Goal: Task Accomplishment & Management: Use online tool/utility

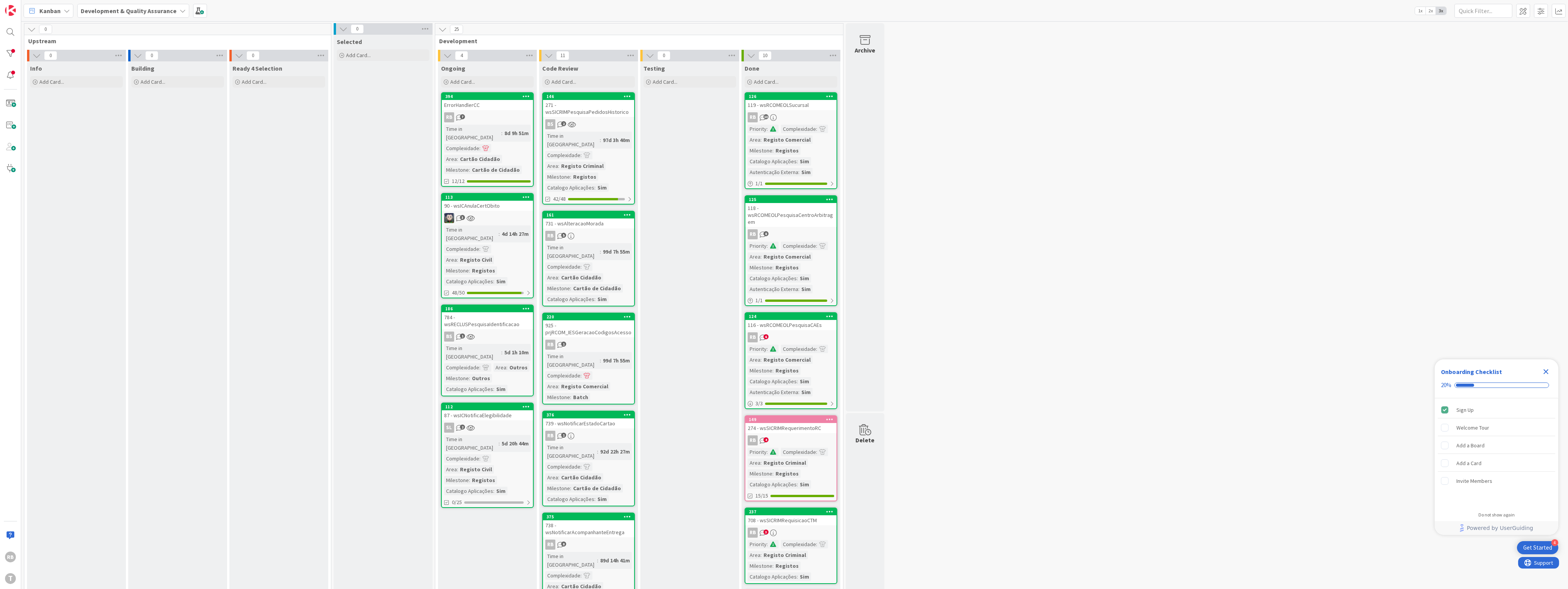
click at [492, 121] on div "BS 2" at bounding box center [589, 124] width 91 height 10
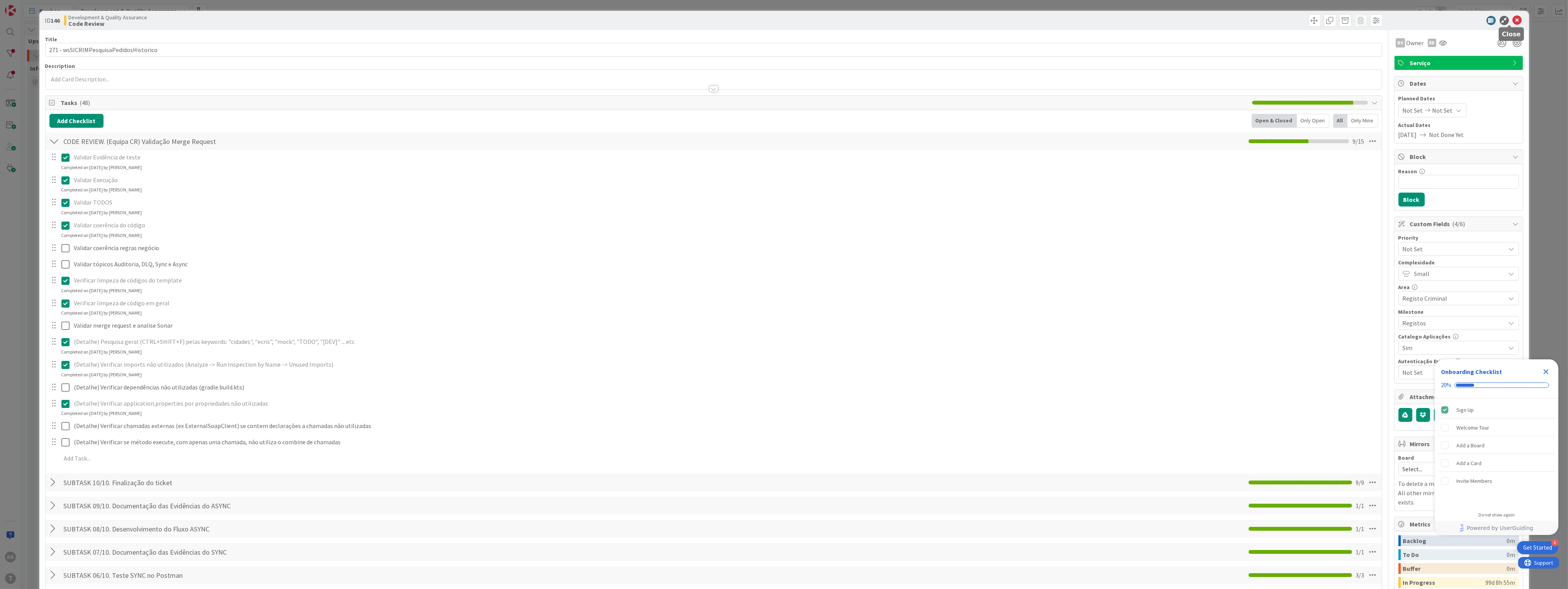
click at [492, 19] on icon at bounding box center [1517, 20] width 9 height 9
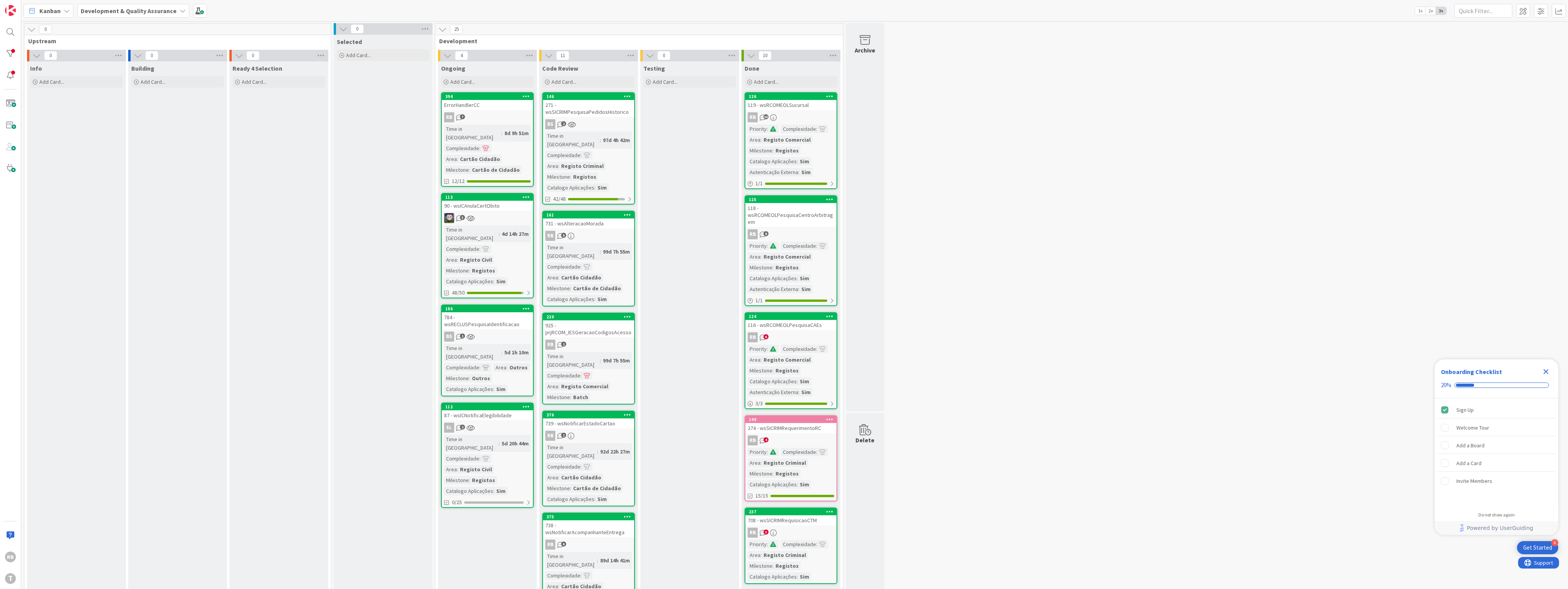
click at [492, 136] on div "97d 4h 42m" at bounding box center [616, 140] width 31 height 9
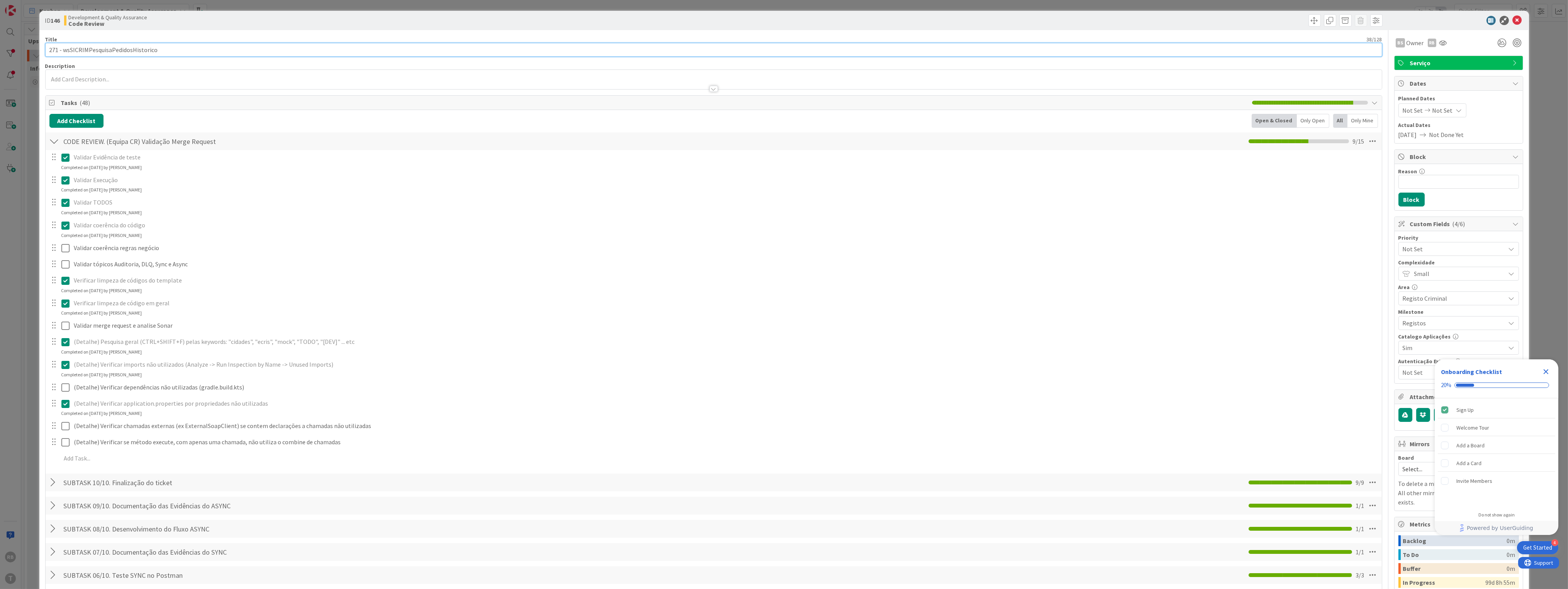
click at [108, 47] on input "271 - wsSICRIMPesquisaPedidosHistorico" at bounding box center [713, 49] width 1337 height 14
click at [492, 17] on icon at bounding box center [1517, 20] width 9 height 9
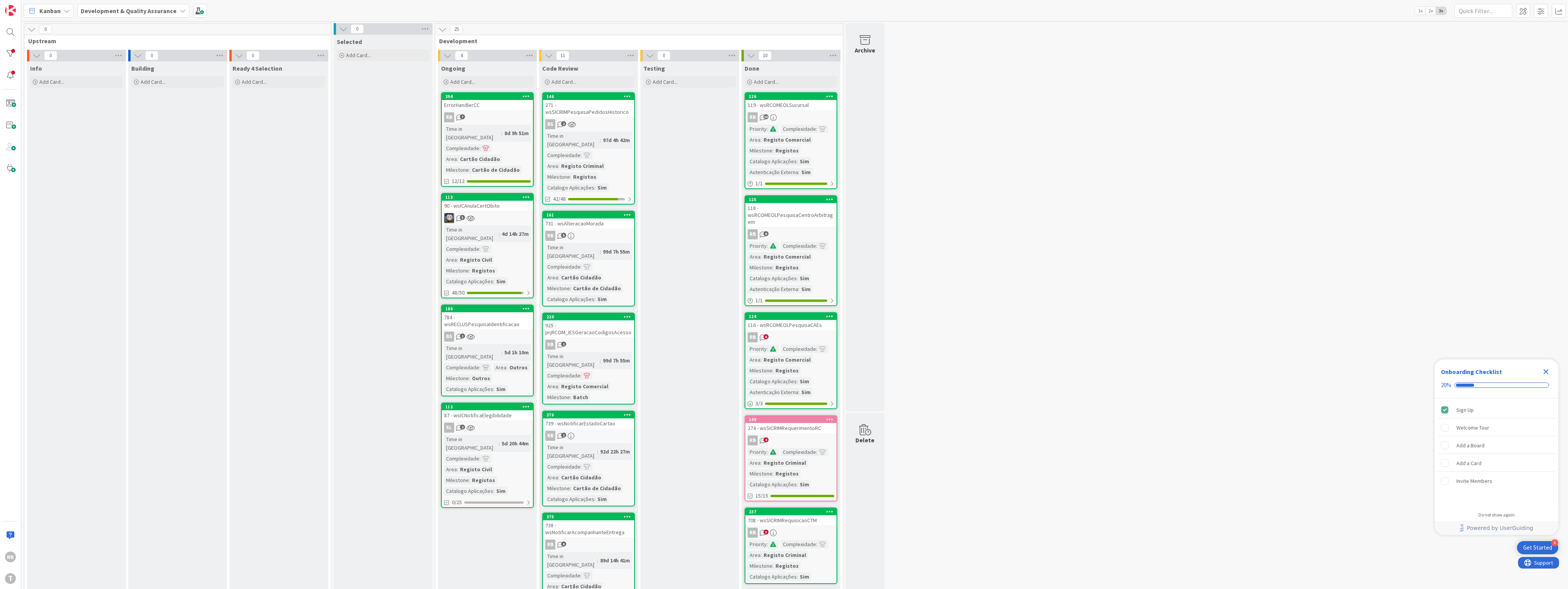
click at [492, 129] on div "8d 9h 51m" at bounding box center [516, 133] width 28 height 9
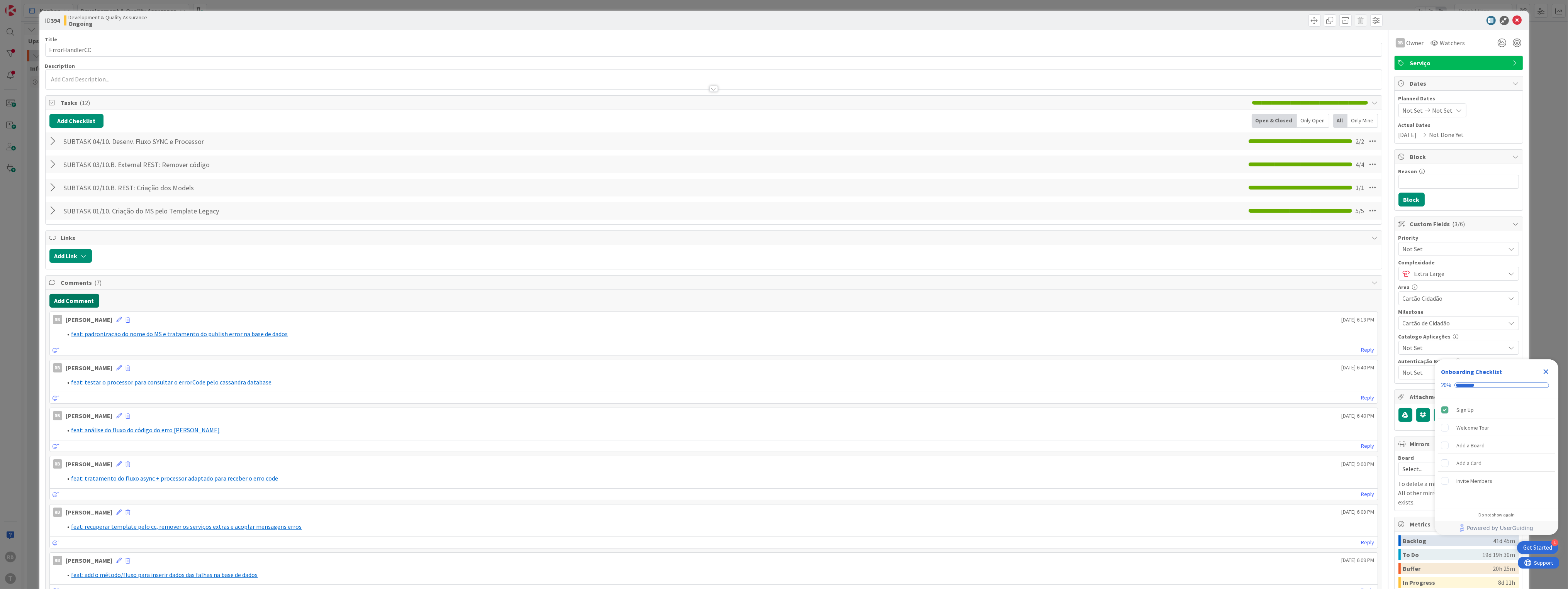
click at [74, 300] on button "Add Comment" at bounding box center [74, 301] width 50 height 14
click at [80, 326] on p at bounding box center [713, 326] width 1321 height 9
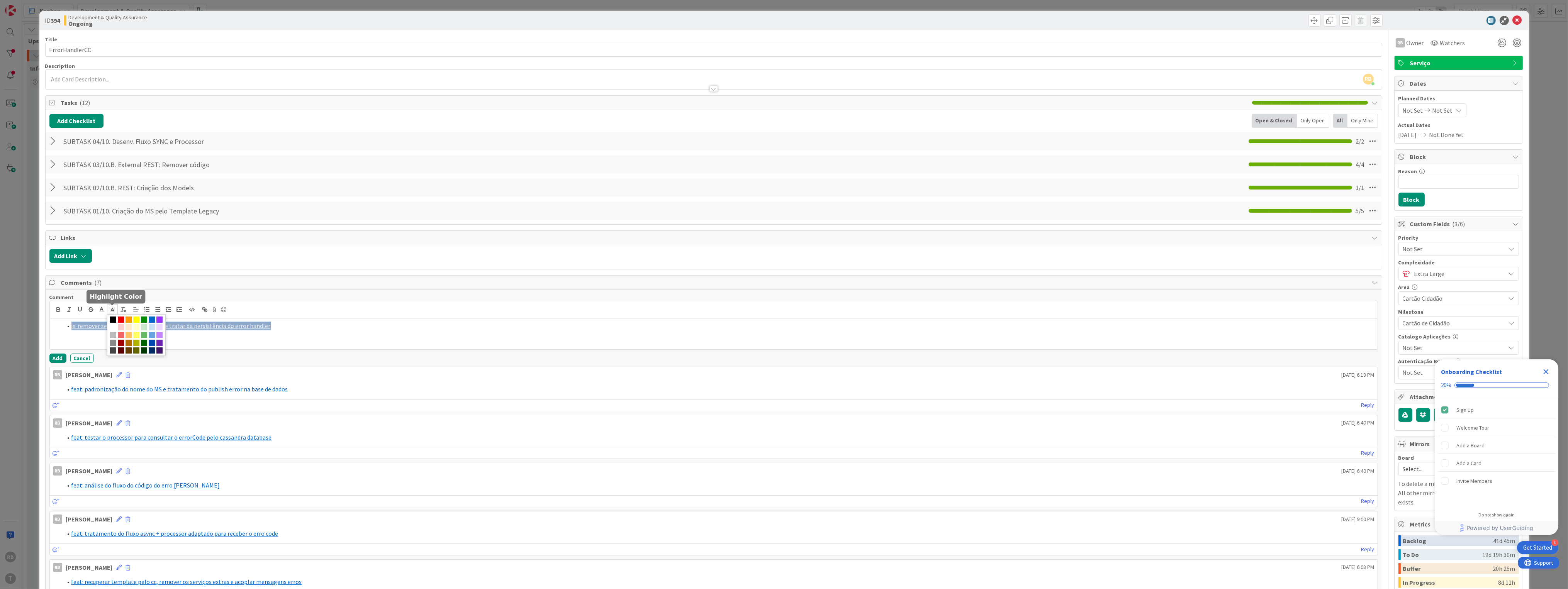
click at [113, 307] on icon at bounding box center [112, 309] width 7 height 7
click at [116, 328] on span at bounding box center [113, 327] width 6 height 6
click at [100, 310] on line at bounding box center [101, 310] width 2 height 0
click at [138, 321] on span at bounding box center [141, 319] width 6 height 6
click at [58, 360] on button "Add" at bounding box center [58, 358] width 17 height 9
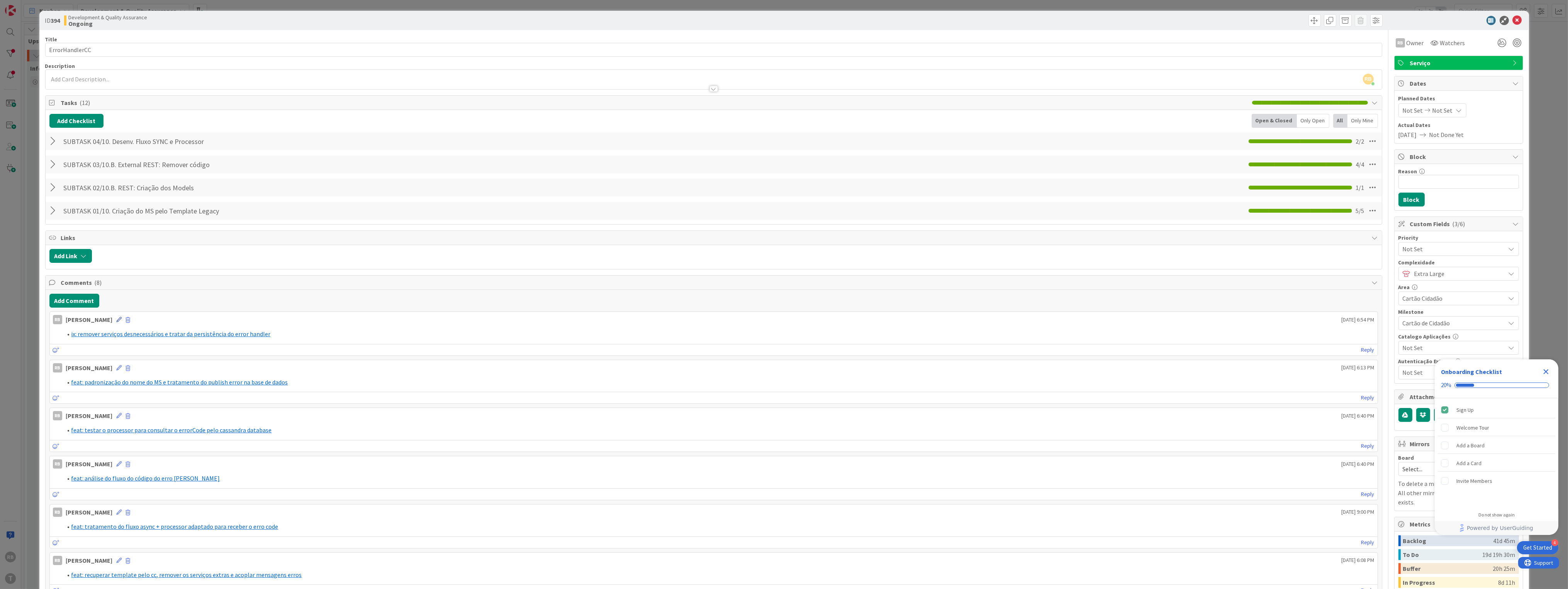
click at [117, 318] on icon at bounding box center [119, 319] width 5 height 5
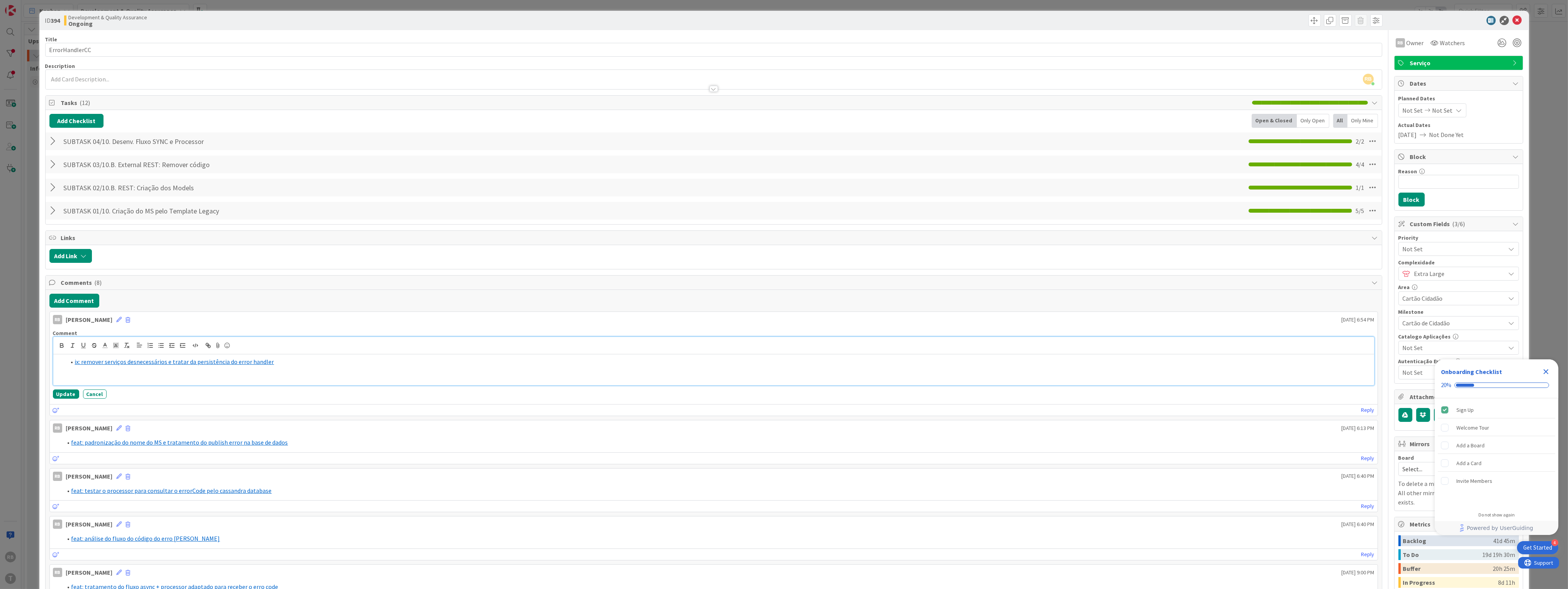
click at [93, 369] on div "ix: remover serviços desnecessários e tratar da persistência do error handler" at bounding box center [714, 369] width 1321 height 31
click at [55, 394] on button "Update" at bounding box center [66, 394] width 26 height 9
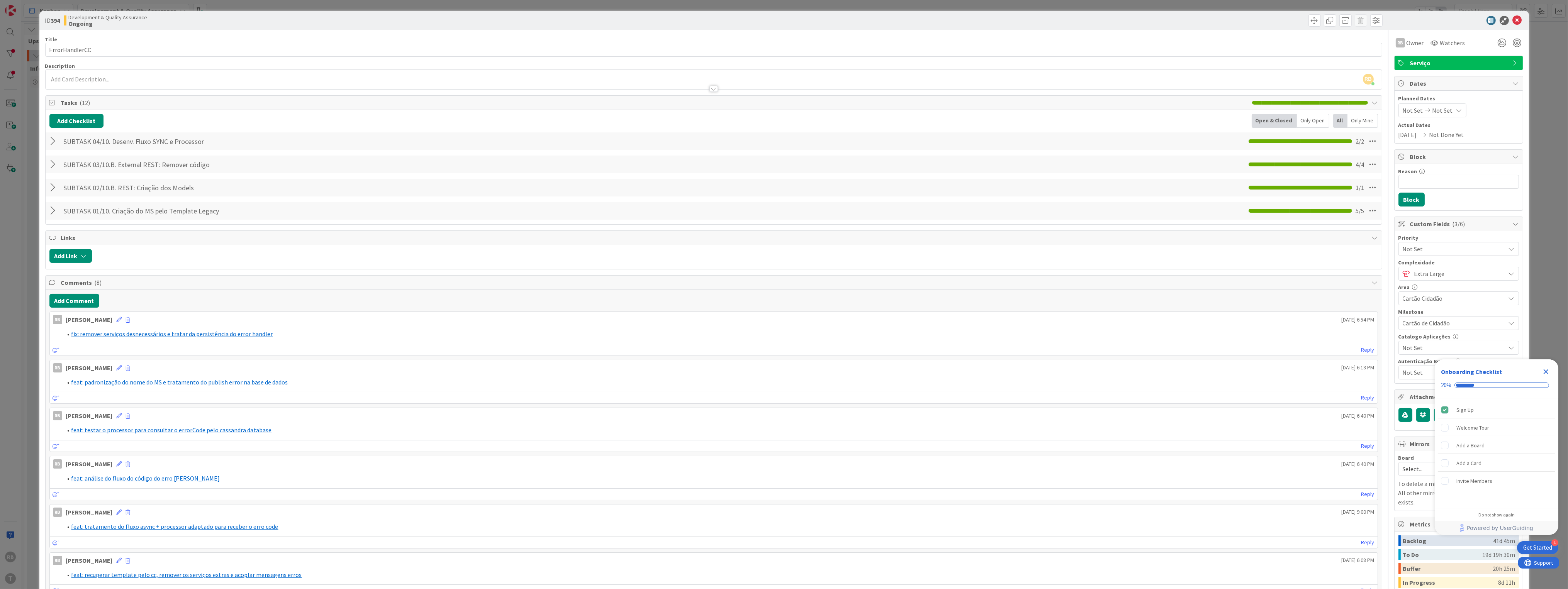
click at [220, 257] on div at bounding box center [737, 256] width 1282 height 14
click at [492, 21] on icon at bounding box center [1517, 20] width 9 height 9
